Goal: Task Accomplishment & Management: Use online tool/utility

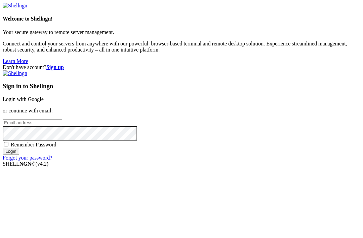
click at [237, 161] on div "Sign in to Shellngn Login with Google or continue with email: Remember Password…" at bounding box center [181, 115] width 357 height 90
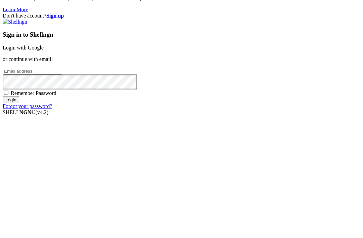
type input "[EMAIL_ADDRESS][DOMAIN_NAME]"
click at [19, 147] on input "Login" at bounding box center [11, 150] width 16 height 7
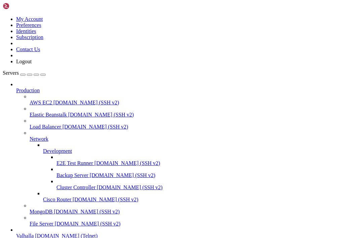
scroll to position [34, 0]
click at [48, 232] on span "[DOMAIN_NAME] (Telnet)" at bounding box center [66, 235] width 62 height 6
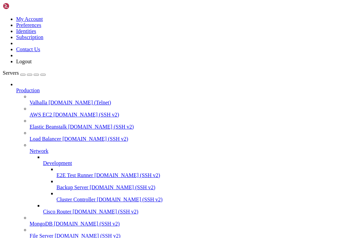
click at [48, 99] on span "[DOMAIN_NAME] (Telnet)" at bounding box center [79, 102] width 62 height 6
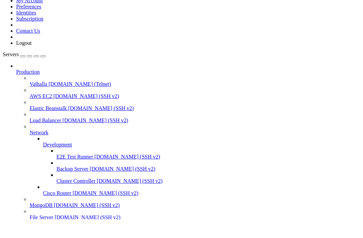
scroll to position [6876, 0]
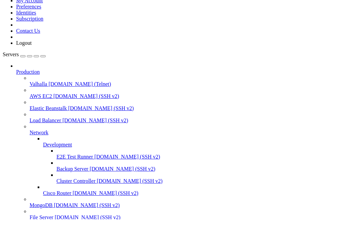
scroll to position [6893, 0]
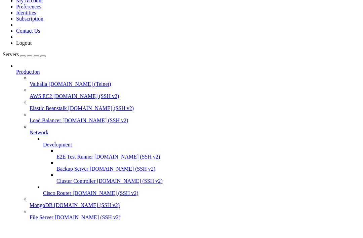
scroll to position [6943, 0]
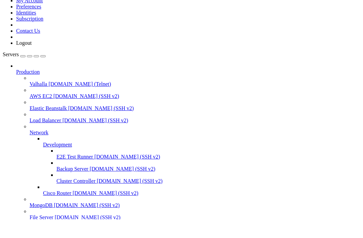
scroll to position [7898, 0]
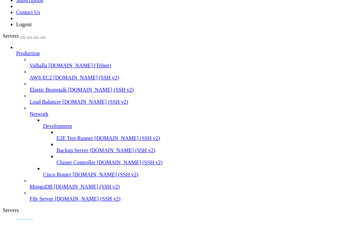
scroll to position [7931, 0]
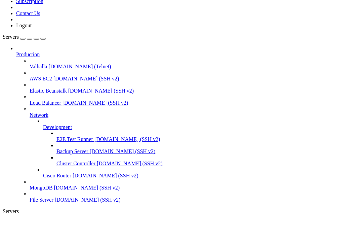
scroll to position [14875, 0]
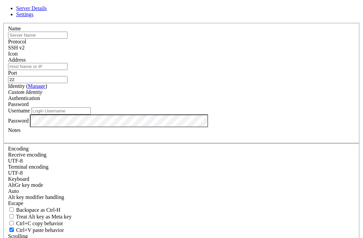
click at [3, 23] on link at bounding box center [3, 23] width 0 height 0
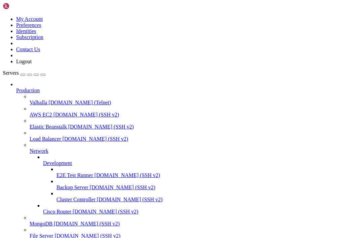
click at [30, 99] on link "Valhalla [DOMAIN_NAME] (Telnet)" at bounding box center [195, 102] width 331 height 6
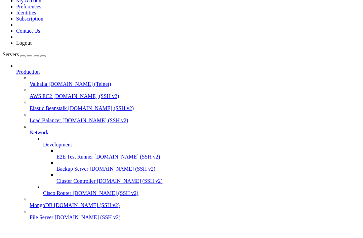
scroll to position [112, 0]
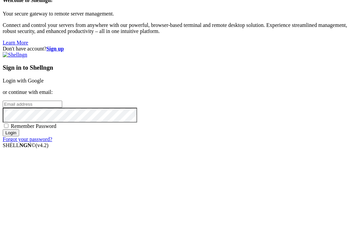
click at [62, 119] on input "email" at bounding box center [32, 122] width 59 height 7
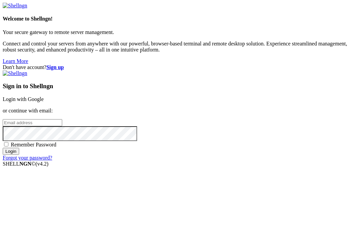
type input "[EMAIL_ADDRESS][DOMAIN_NAME]"
click at [19, 155] on input "Login" at bounding box center [11, 150] width 16 height 7
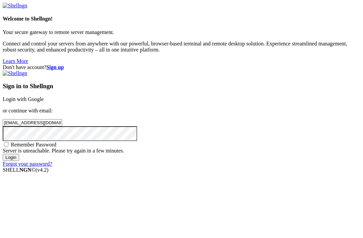
click at [19, 161] on input "Login" at bounding box center [11, 157] width 16 height 7
click at [56, 147] on span "Remember Password" at bounding box center [34, 144] width 46 height 6
click at [8, 146] on input "Remember Password" at bounding box center [6, 144] width 4 height 4
checkbox input "true"
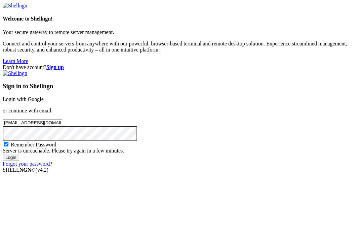
click at [19, 161] on input "Login" at bounding box center [11, 157] width 16 height 7
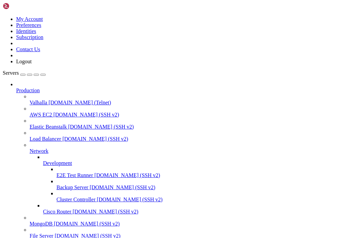
scroll to position [364, 0]
click at [37, 99] on span "Valhalla" at bounding box center [38, 102] width 17 height 6
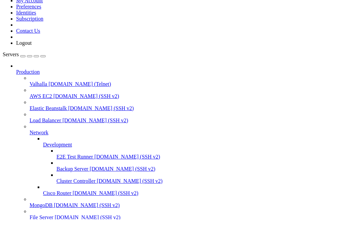
scroll to position [732, 0]
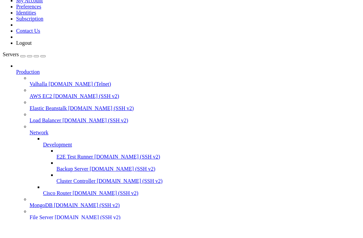
scroll to position [2465, 0]
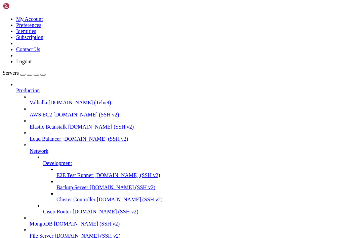
scroll to position [5199, 0]
drag, startPoint x: 31, startPoint y: 551, endPoint x: 55, endPoint y: 553, distance: 24.6
copy span "seseenenee"
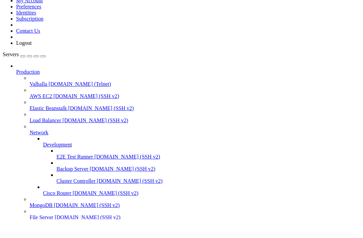
paste textarea "seseenenee"
type textarea "seseenenee"
paste textarea "seseenenee"
type textarea "seseenenee"
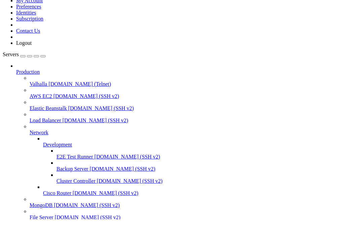
scroll to position [5, 0]
drag, startPoint x: 71, startPoint y: 546, endPoint x: 42, endPoint y: 547, distance: 29.2
copy x-row "e seseenenee"
paste textarea "eseseenenee"
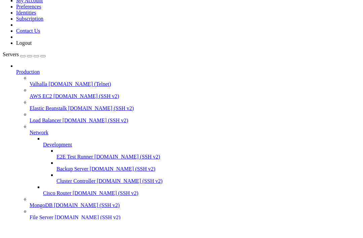
type textarea "eseseenenee"
click at [24, 51] on link "Servers" at bounding box center [24, 54] width 43 height 6
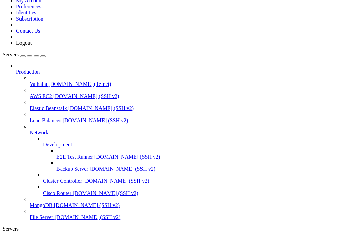
click at [43, 56] on icon "button" at bounding box center [43, 56] width 0 height 0
click at [5, 225] on div "Servers" at bounding box center [181, 228] width 357 height 6
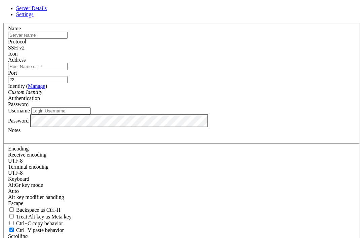
click at [68, 39] on input "text" at bounding box center [37, 35] width 59 height 7
type input "t"
type input "ASCII Star Wars"
click at [68, 70] on input "Address" at bounding box center [37, 66] width 59 height 7
paste input "[DOMAIN_NAME]"
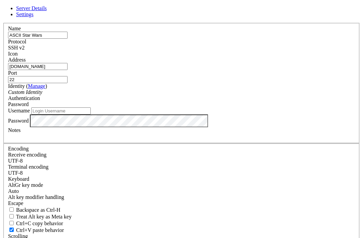
type input "[DOMAIN_NAME]"
click at [68, 82] on input "22" at bounding box center [37, 79] width 59 height 7
type input "23"
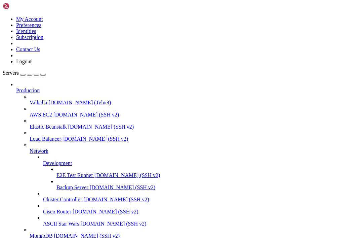
scroll to position [51, 0]
click at [51, 220] on span "ASCII Star Wars" at bounding box center [61, 223] width 36 height 6
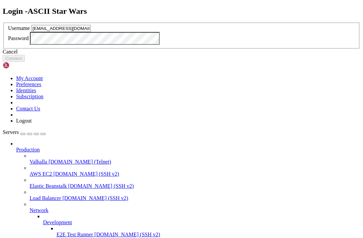
click at [25, 62] on button "Connect" at bounding box center [14, 58] width 22 height 7
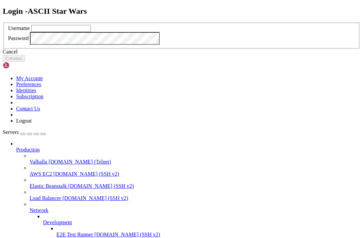
type input "sethmichealcombs@gmail.com"
click at [25, 62] on button "Connect" at bounding box center [14, 58] width 22 height 7
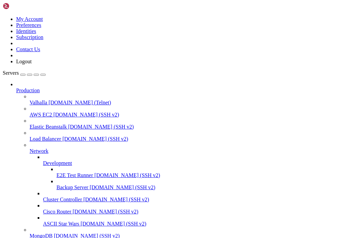
drag, startPoint x: 58, startPoint y: 187, endPoint x: 116, endPoint y: 167, distance: 61.2
click at [116, 167] on div "My Account Preferences Identities Subscription Contact Us Logout Servers Produc…" at bounding box center [181, 151] width 357 height 296
click at [47, 220] on span "ASCII Star Wars" at bounding box center [61, 223] width 36 height 6
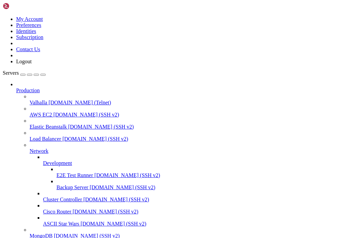
click at [47, 220] on span "ASCII Star Wars" at bounding box center [61, 223] width 36 height 6
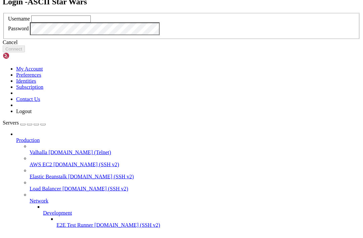
type input "sethmichealcombs@gmail.com"
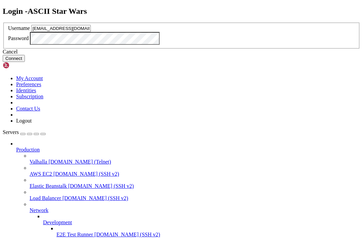
click at [25, 62] on button "Connect" at bounding box center [14, 58] width 22 height 7
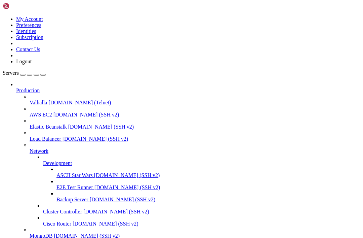
click at [3, 16] on icon at bounding box center [3, 16] width 0 height 0
click at [151, 16] on div at bounding box center [181, 16] width 357 height 0
click at [30, 75] on div "button" at bounding box center [30, 75] width 0 height 0
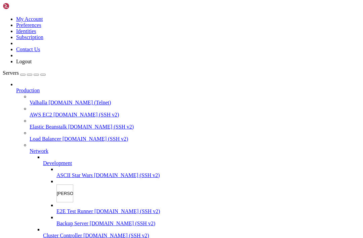
type input "Failed"
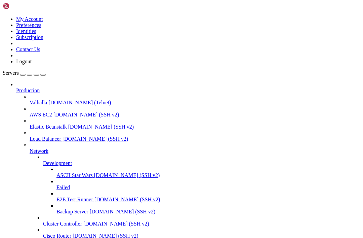
click at [4, 200] on div at bounding box center [181, 119] width 363 height 238
click at [48, 99] on span "[DOMAIN_NAME] (Telnet)" at bounding box center [79, 102] width 62 height 6
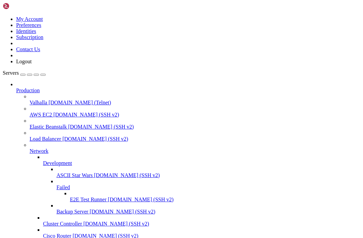
drag, startPoint x: 218, startPoint y: 88, endPoint x: 134, endPoint y: 57, distance: 89.5
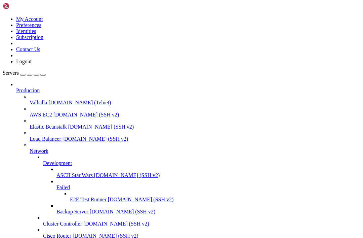
drag, startPoint x: 65, startPoint y: 706, endPoint x: 65, endPoint y: 724, distance: 18.5
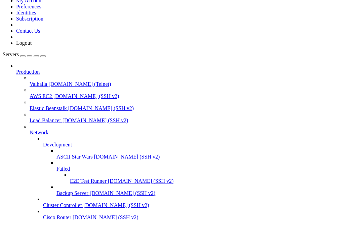
scroll to position [3653, 0]
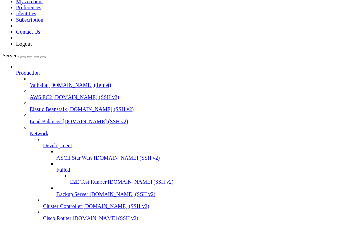
scroll to position [4194, 0]
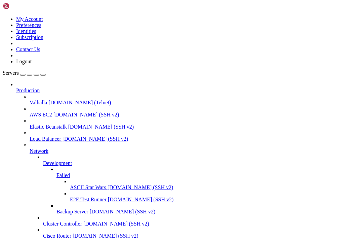
click at [70, 172] on span "Failed" at bounding box center [62, 175] width 13 height 6
click at [56, 172] on icon at bounding box center [56, 172] width 0 height 0
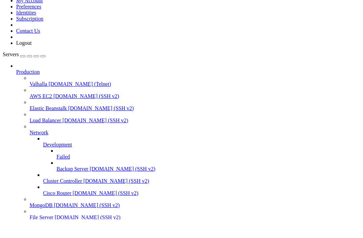
scroll to position [4328, 0]
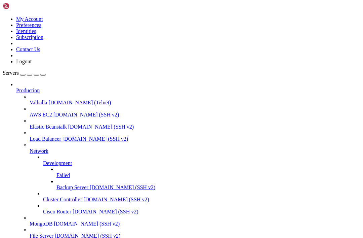
click at [48, 99] on span "[DOMAIN_NAME] (Telnet)" at bounding box center [79, 102] width 62 height 6
click at [30, 99] on icon at bounding box center [30, 99] width 0 height 0
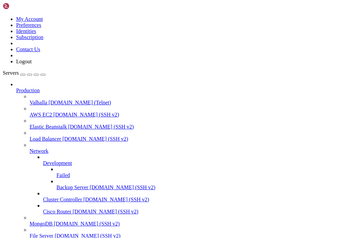
click at [30, 99] on icon at bounding box center [30, 99] width 0 height 0
click at [47, 99] on span "Valhalla" at bounding box center [38, 102] width 17 height 6
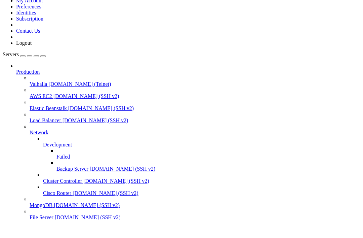
scroll to position [297, 0]
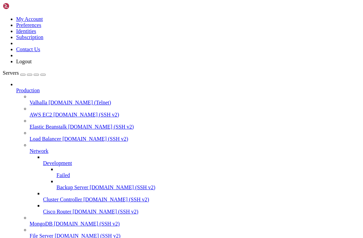
drag, startPoint x: 176, startPoint y: 494, endPoint x: 61, endPoint y: 501, distance: 115.1
drag, startPoint x: 44, startPoint y: 499, endPoint x: 147, endPoint y: 494, distance: 103.3
copy div "Bring me an amethyst of first sorting"
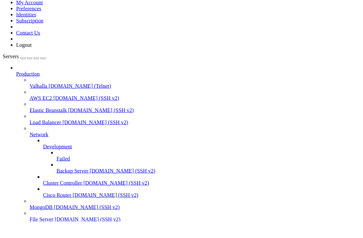
scroll to position [4591, 0]
drag, startPoint x: 57, startPoint y: 535, endPoint x: 30, endPoint y: 536, distance: 26.6
copy span "eseseenenee"
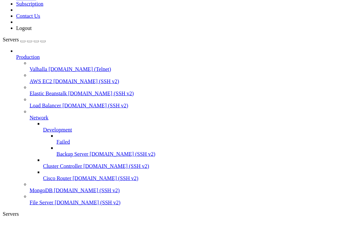
scroll to position [21937, 0]
drag, startPoint x: 6, startPoint y: 489, endPoint x: 97, endPoint y: 503, distance: 92.8
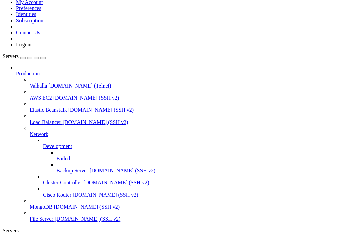
scroll to position [21952, 0]
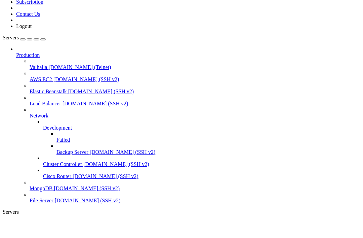
scroll to position [23407, 0]
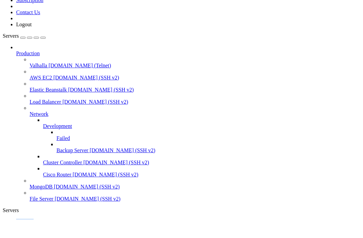
scroll to position [30526, 0]
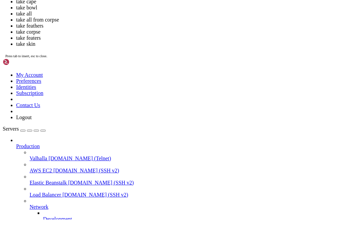
scroll to position [49218, 0]
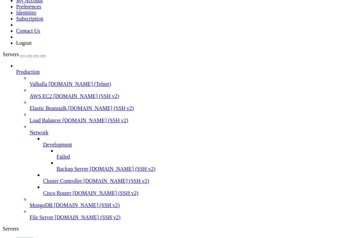
scroll to position [59310, 0]
